Goal: Task Accomplishment & Management: Manage account settings

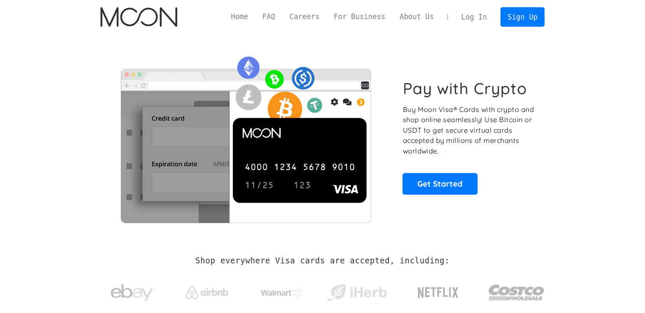
click at [474, 17] on link "Log In" at bounding box center [474, 17] width 40 height 19
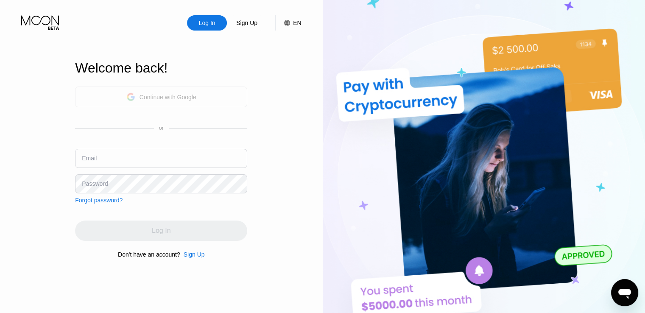
click at [163, 90] on div "Continue with Google" at bounding box center [161, 96] width 70 height 13
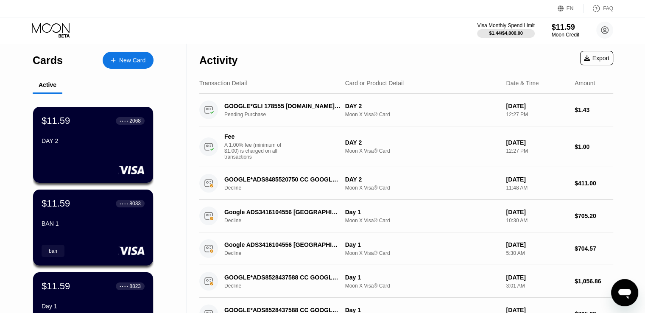
click at [99, 140] on div "DAY 2" at bounding box center [93, 140] width 103 height 7
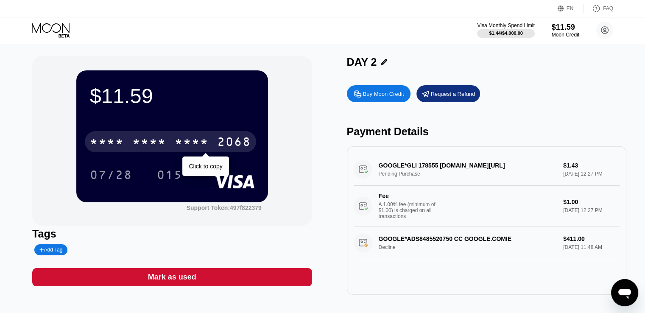
click at [233, 141] on div "2068" at bounding box center [234, 143] width 34 height 14
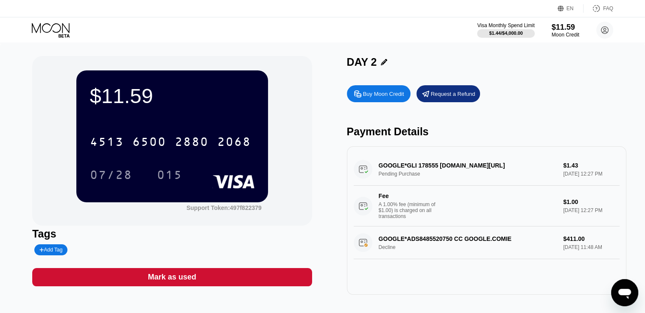
click at [513, 116] on div "Buy Moon Credit Request a Refund Payment Details GOOGLE*GLI 178555 G.CO/HELPPAY…" at bounding box center [487, 188] width 280 height 214
